Goal: Communication & Community: Answer question/provide support

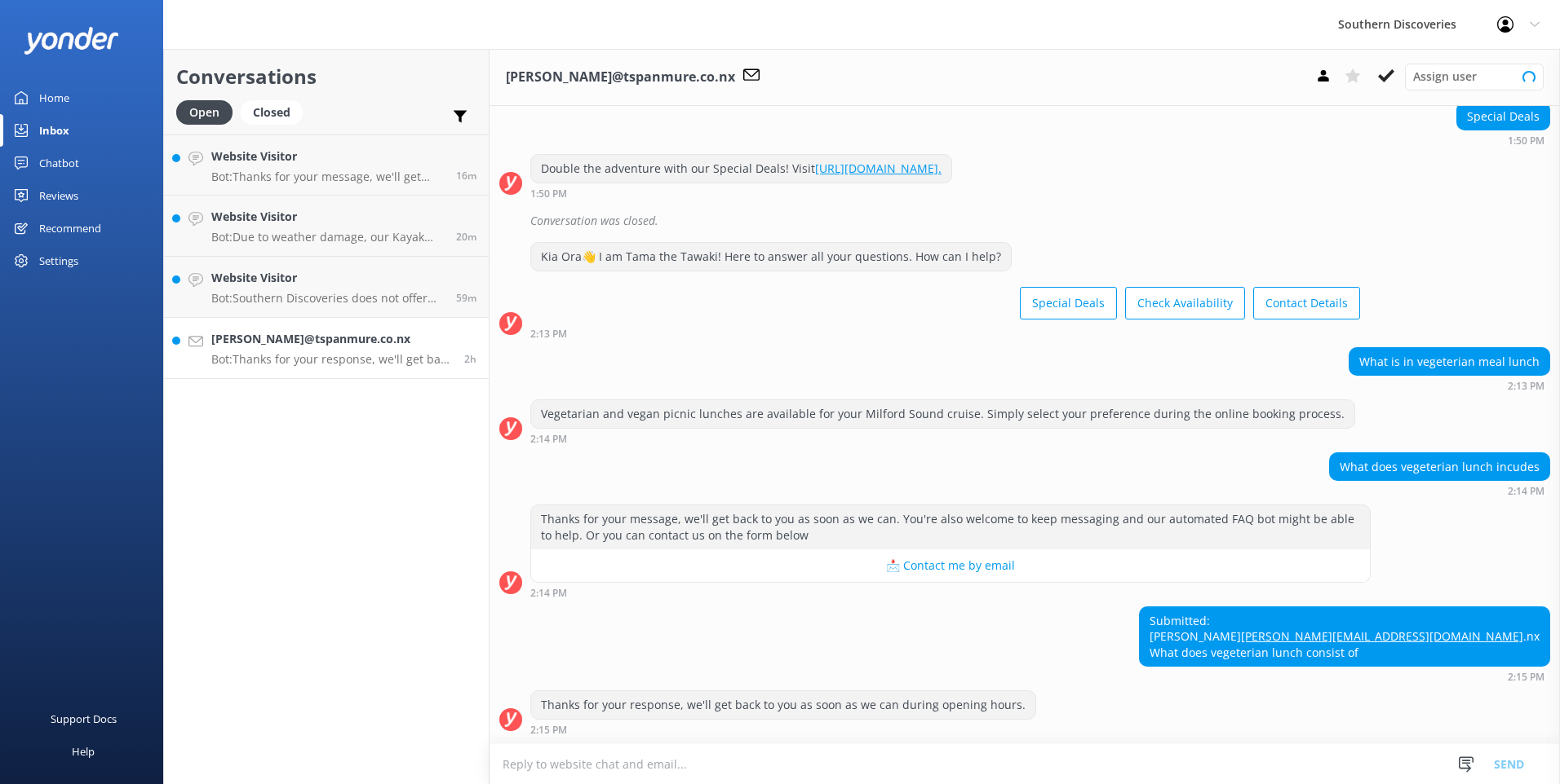
scroll to position [167, 0]
click at [598, 763] on textarea at bounding box center [1024, 764] width 1070 height 40
type textarea "H"
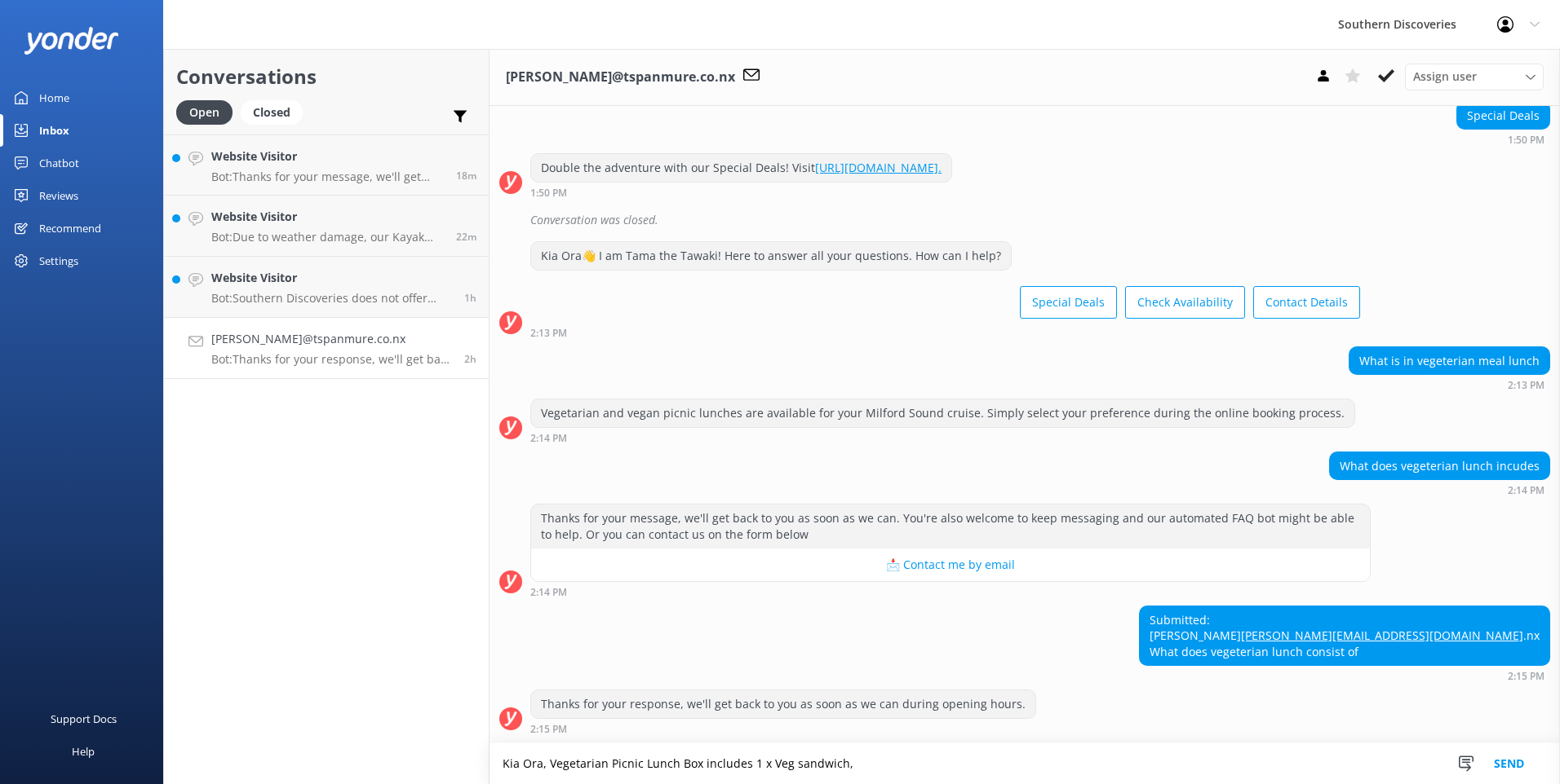
click at [893, 764] on textarea "Kia Ora, Vegetarian Picnic Lunch Box includes 1 x Veg sandwich," at bounding box center [1024, 764] width 1070 height 41
click at [836, 762] on textarea "Kia Ora, Vegetarian Picnic Lunch Box includes 1 x Veg sandwich, cheese crackers…" at bounding box center [1024, 764] width 1070 height 41
drag, startPoint x: 1337, startPoint y: 755, endPoint x: 1355, endPoint y: 749, distance: 19.0
click at [1338, 755] on textarea "Kia Ora, Vegetarian Picnic Lunch Box includes 1 x Veg sandwich (No egg, no meat…" at bounding box center [1024, 764] width 1070 height 41
type textarea "Kia Ora, Vegetarian Picnic Lunch Box includes 1 x Veg sandwich (No egg, no meat…"
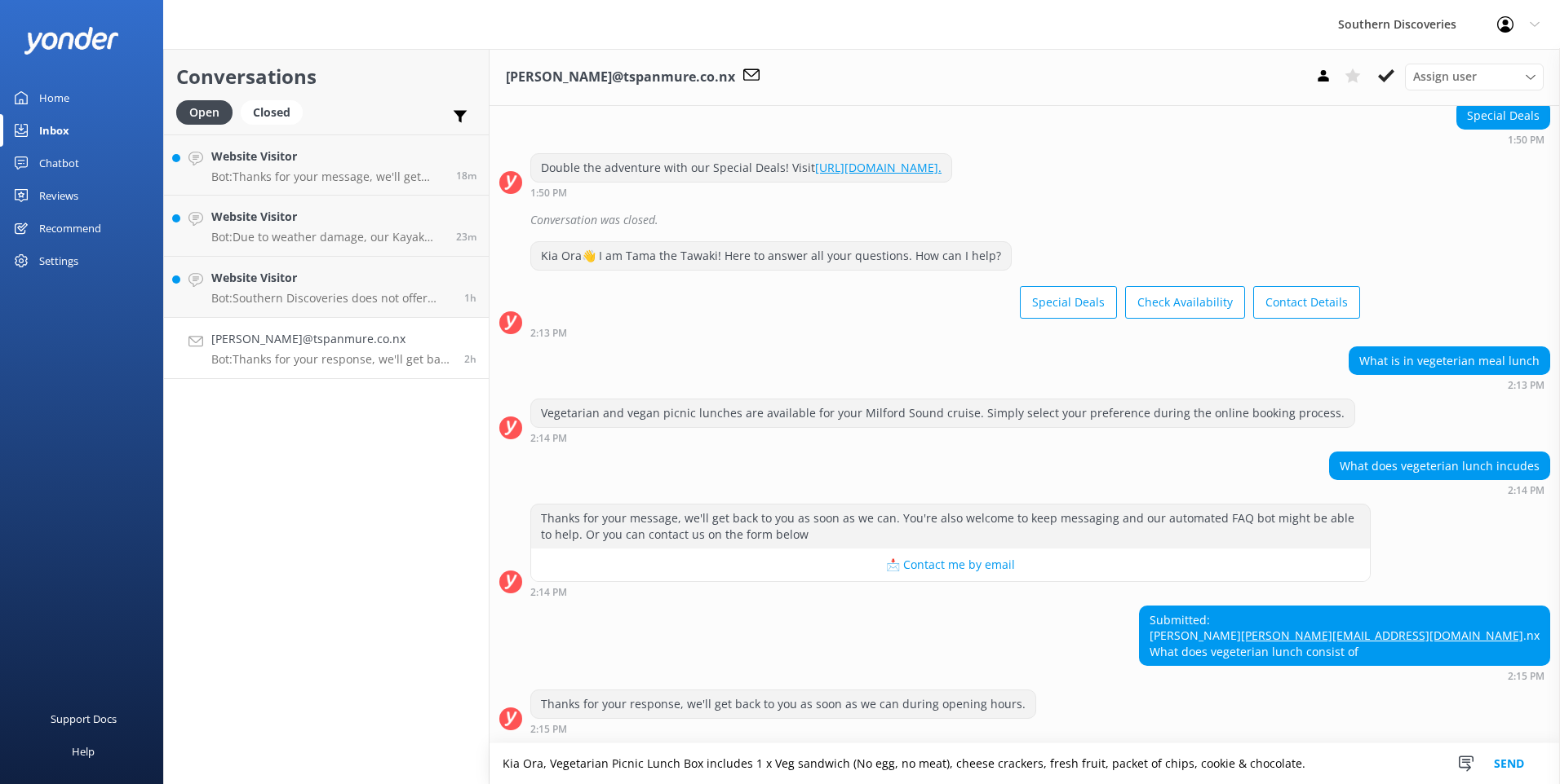
click at [1506, 755] on button "Send" at bounding box center [1509, 764] width 61 height 41
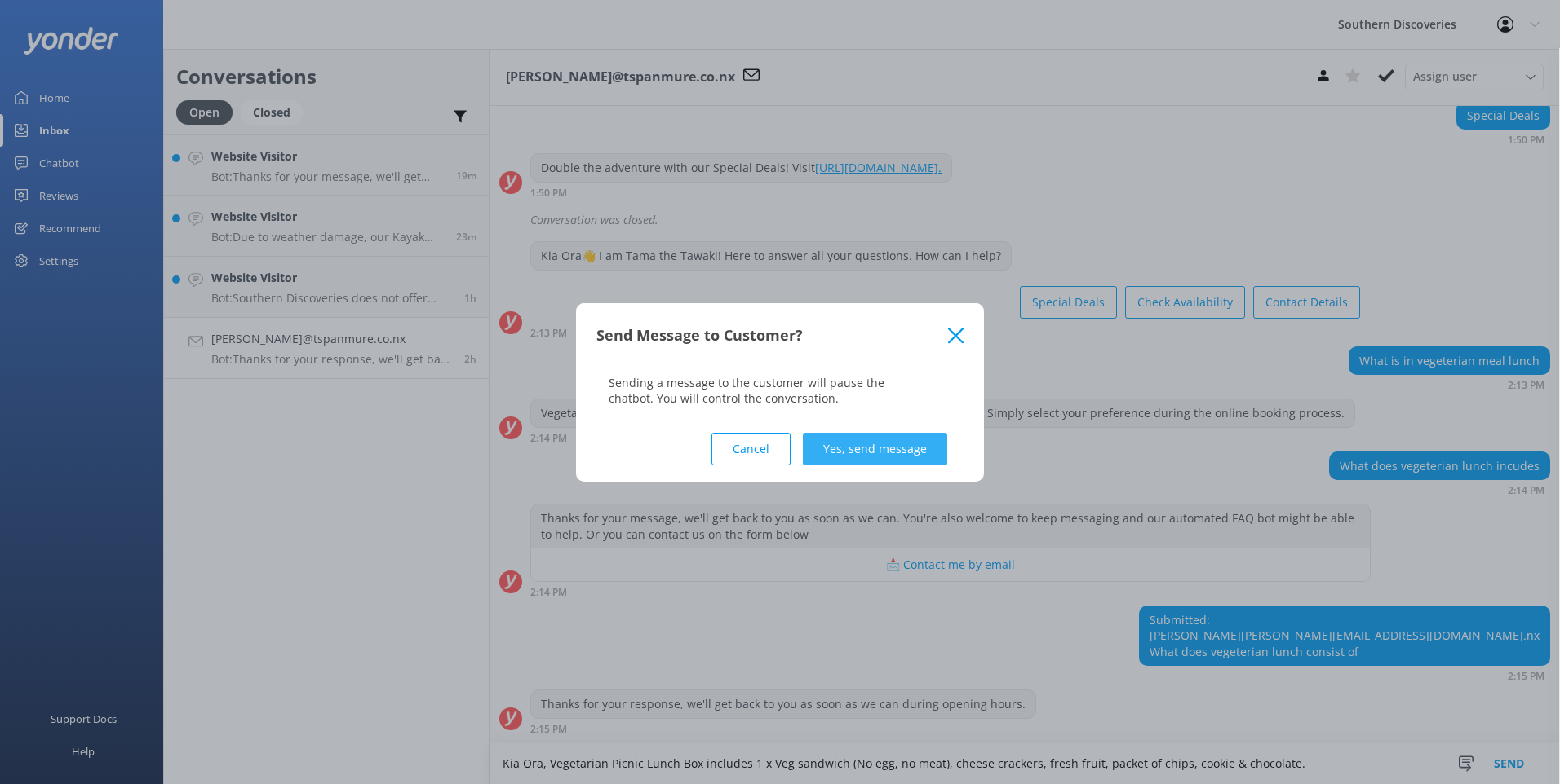
click at [860, 447] on button "Yes, send message" at bounding box center [874, 450] width 144 height 33
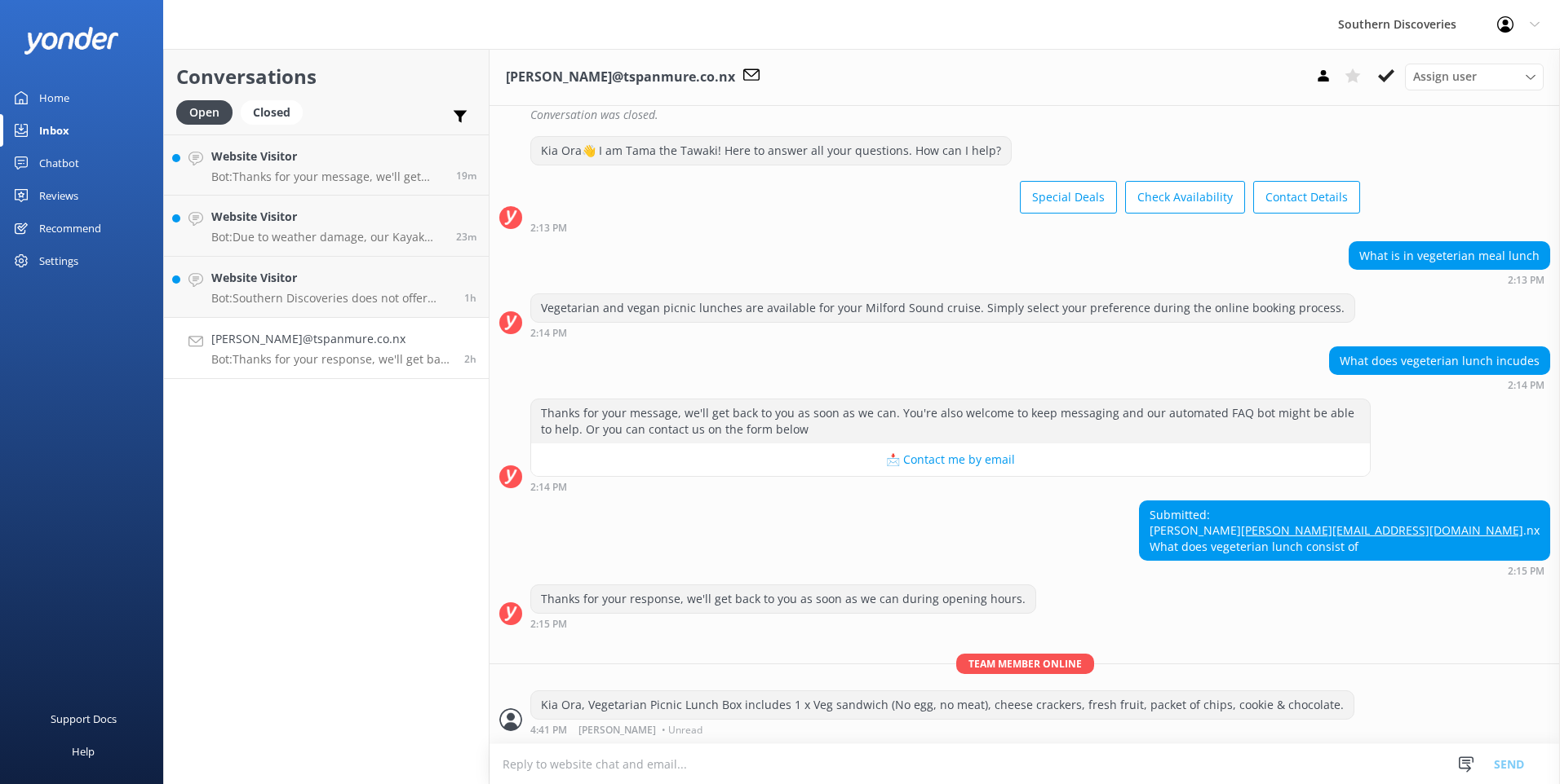
scroll to position [273, 0]
click at [1393, 82] on icon at bounding box center [1386, 76] width 16 height 16
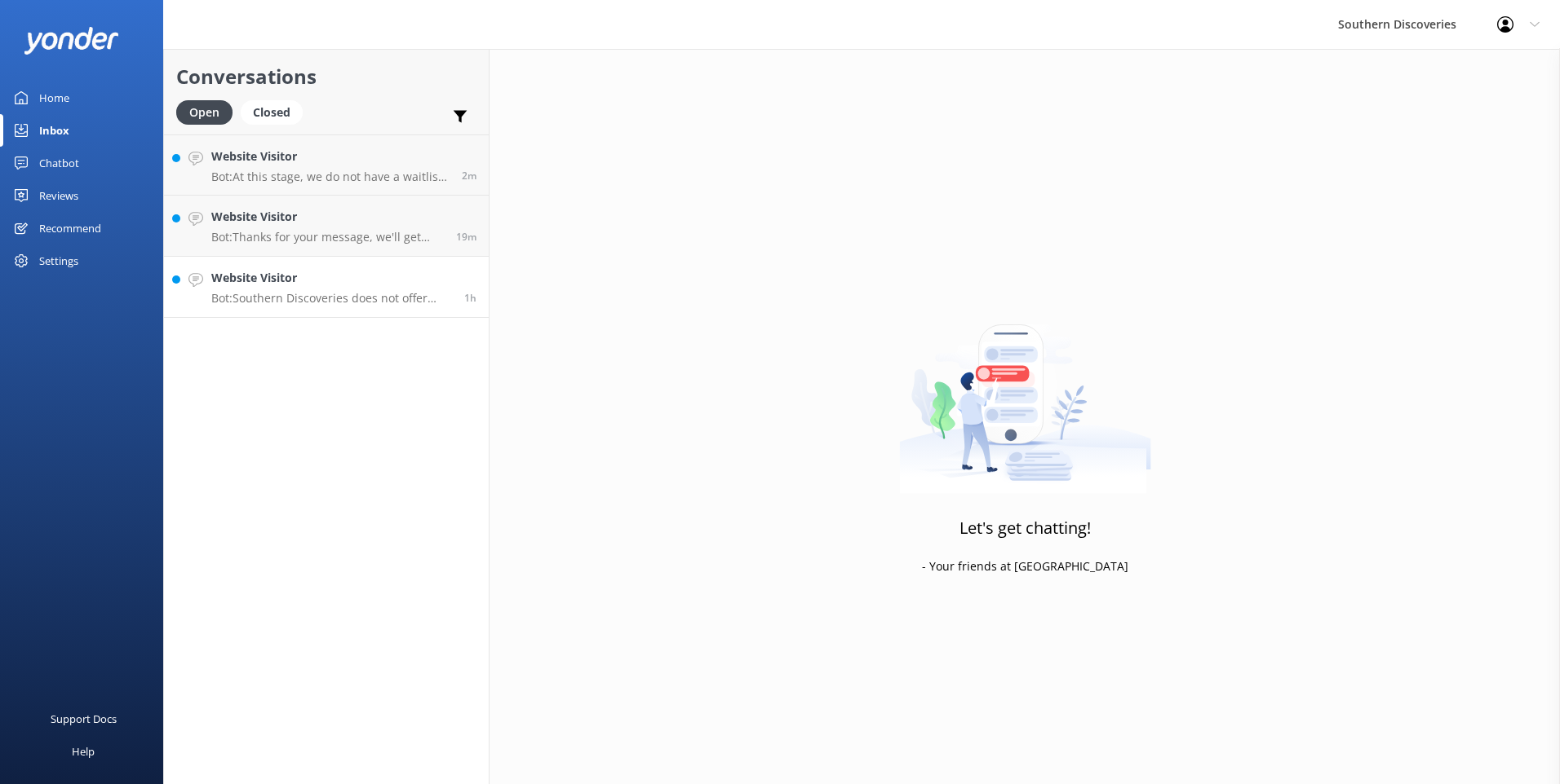
click at [242, 278] on h4 "Website Visitor" at bounding box center [331, 278] width 241 height 18
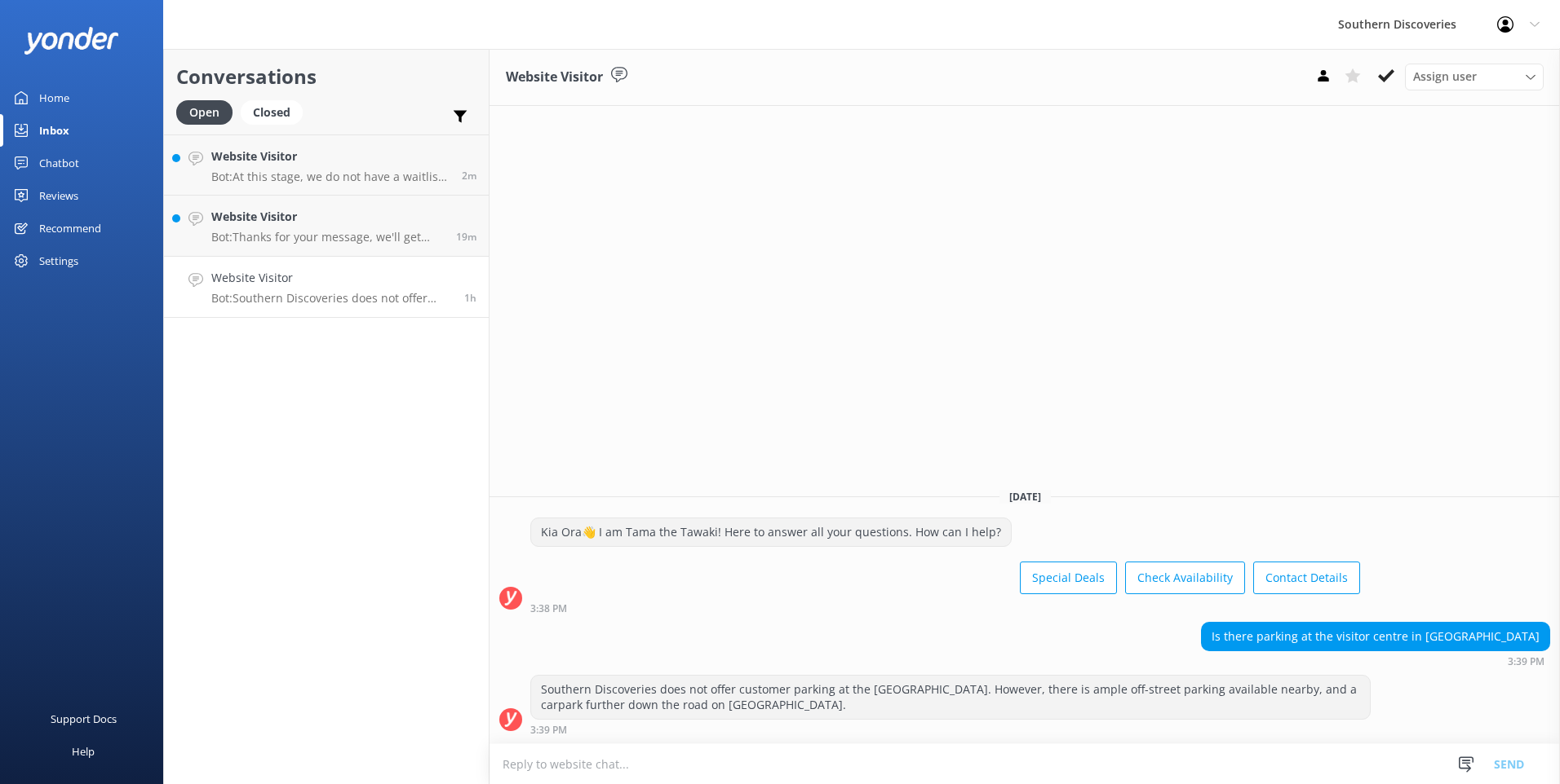
drag, startPoint x: 1387, startPoint y: 77, endPoint x: 1094, endPoint y: 103, distance: 294.2
click at [1388, 77] on use at bounding box center [1386, 76] width 16 height 13
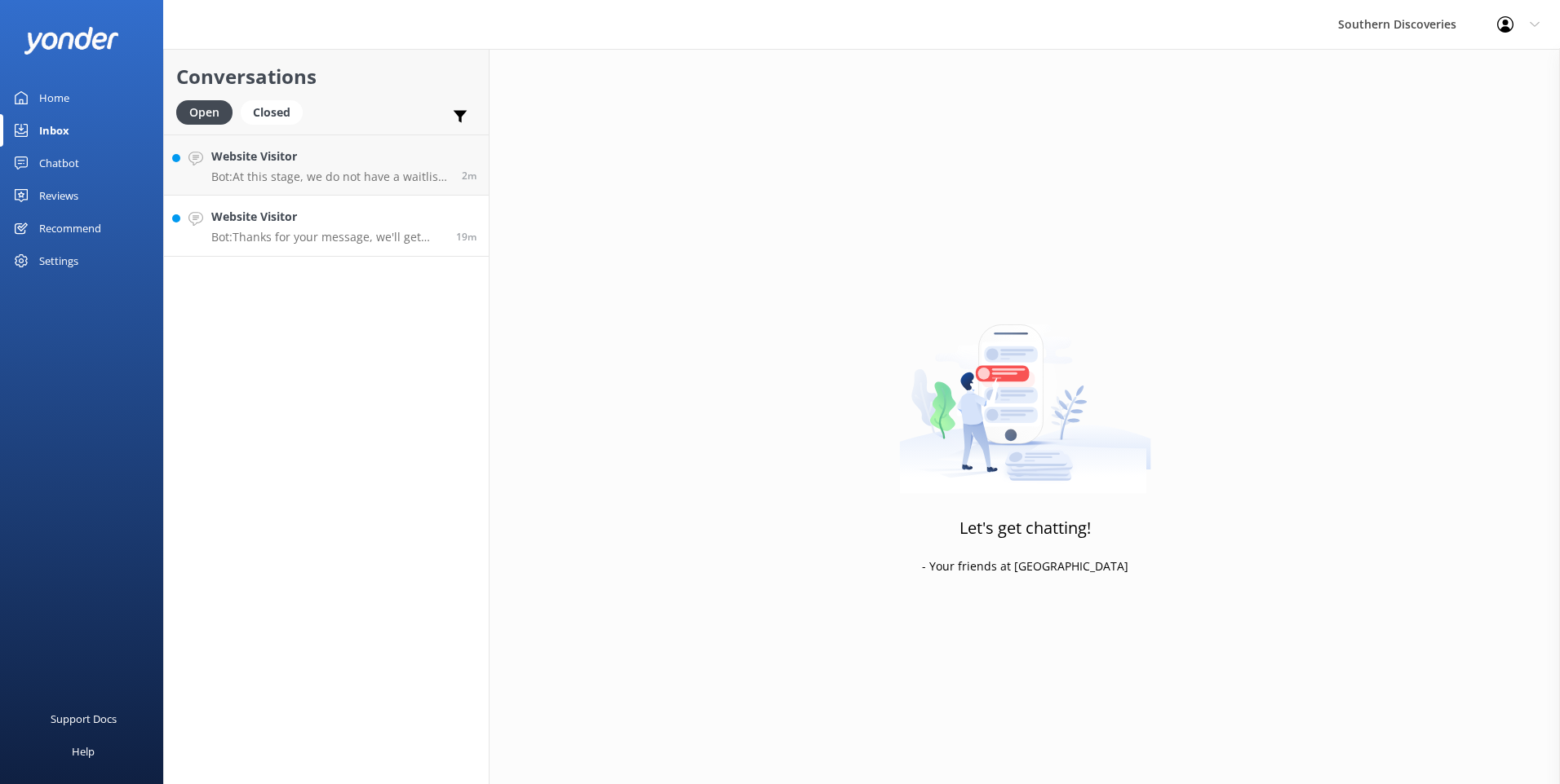
click at [323, 223] on h4 "Website Visitor" at bounding box center [327, 217] width 233 height 18
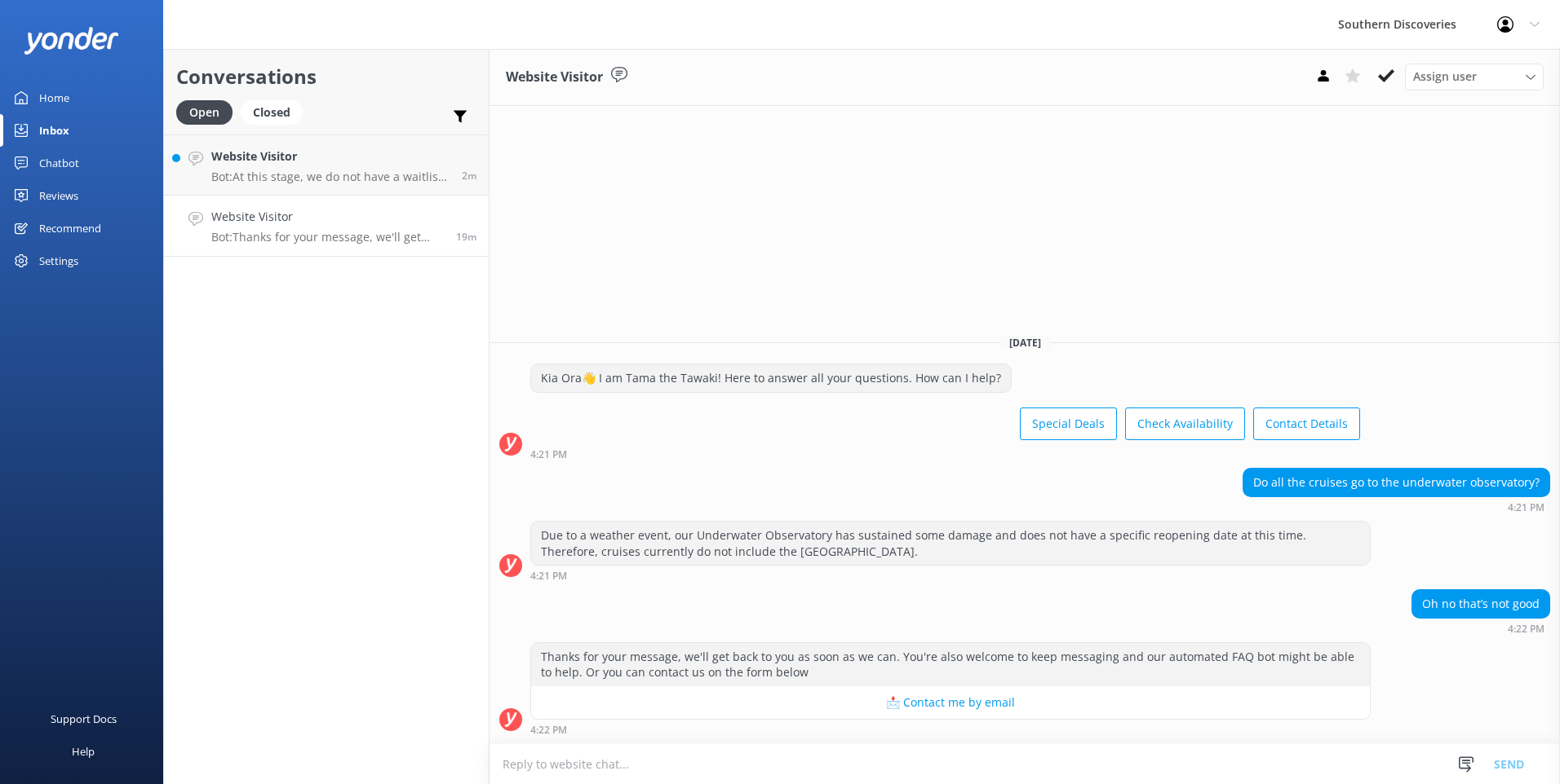
drag, startPoint x: 1384, startPoint y: 79, endPoint x: 1375, endPoint y: 79, distance: 9.0
click at [1384, 79] on use at bounding box center [1386, 76] width 16 height 13
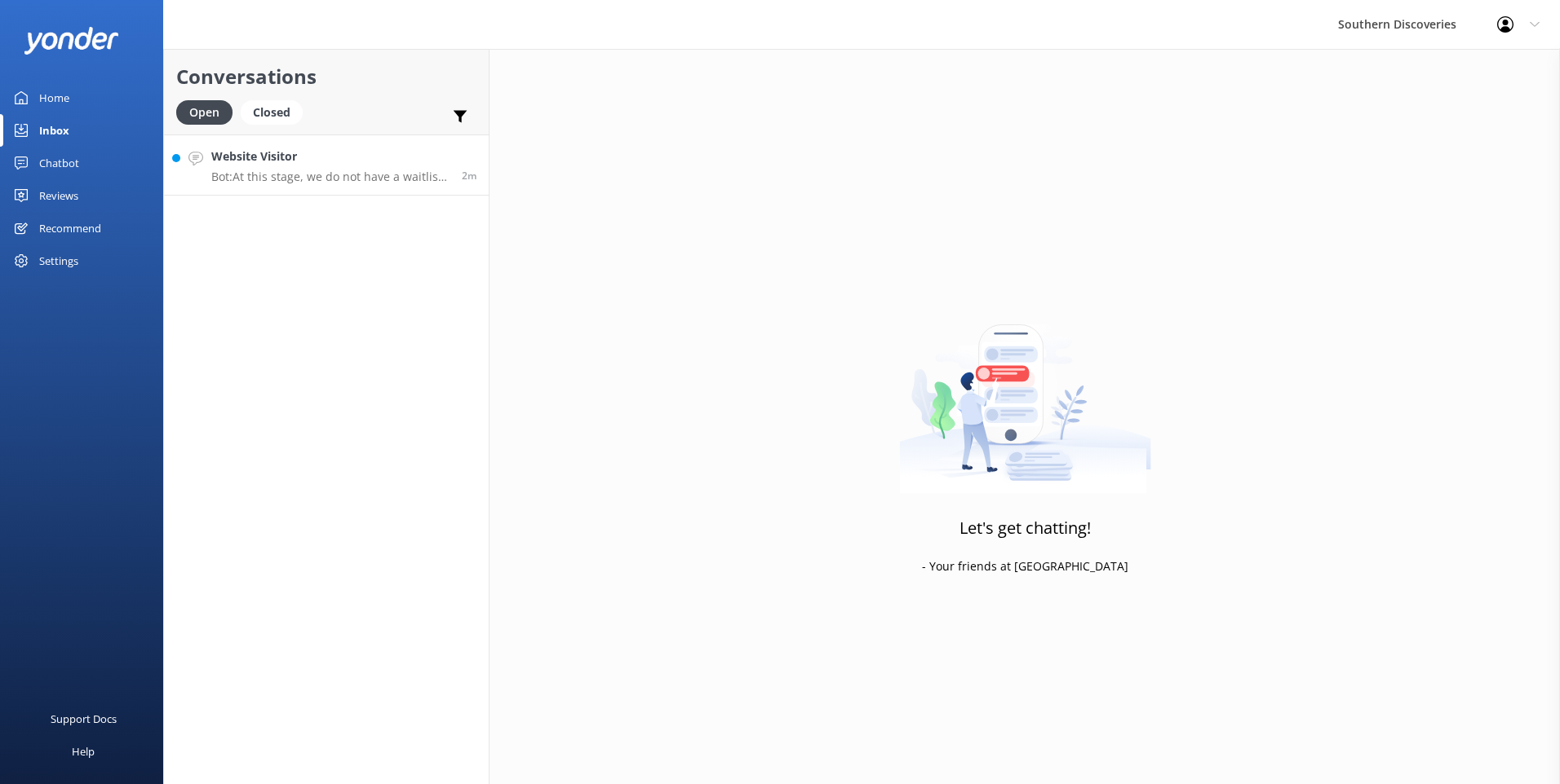
click at [314, 172] on p "Bot: At this stage, we do not have a waitlist. We recommend checking back perio…" at bounding box center [331, 177] width 238 height 15
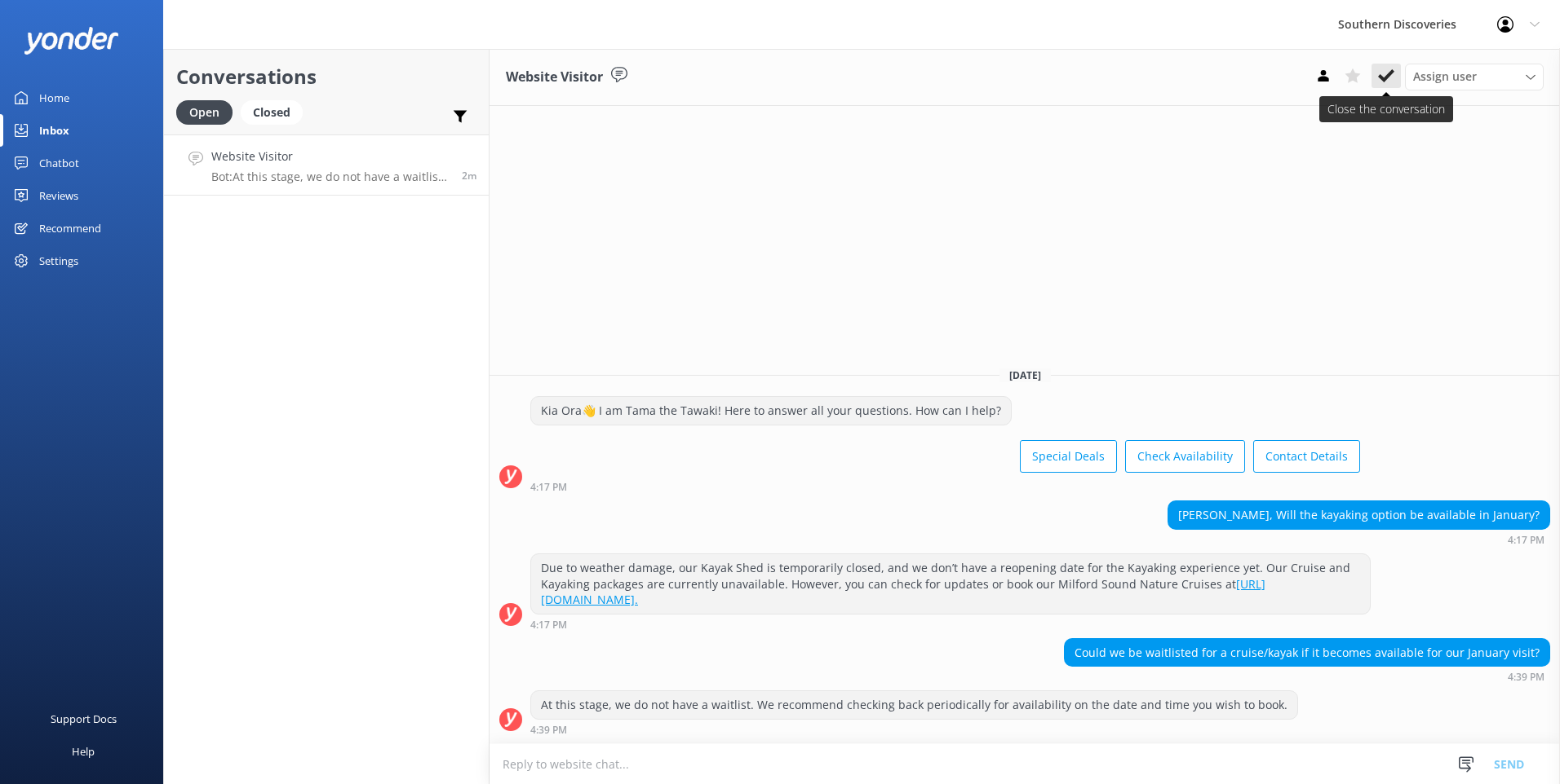
click at [1392, 81] on icon at bounding box center [1386, 76] width 16 height 16
